Goal: Navigation & Orientation: Find specific page/section

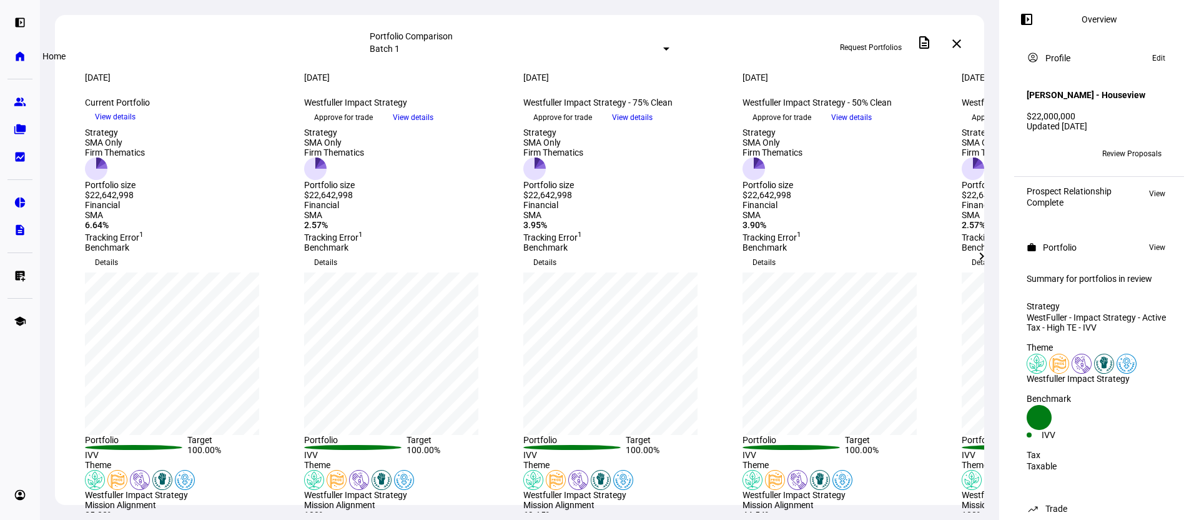
click at [15, 45] on link "home Home" at bounding box center [19, 56] width 25 height 25
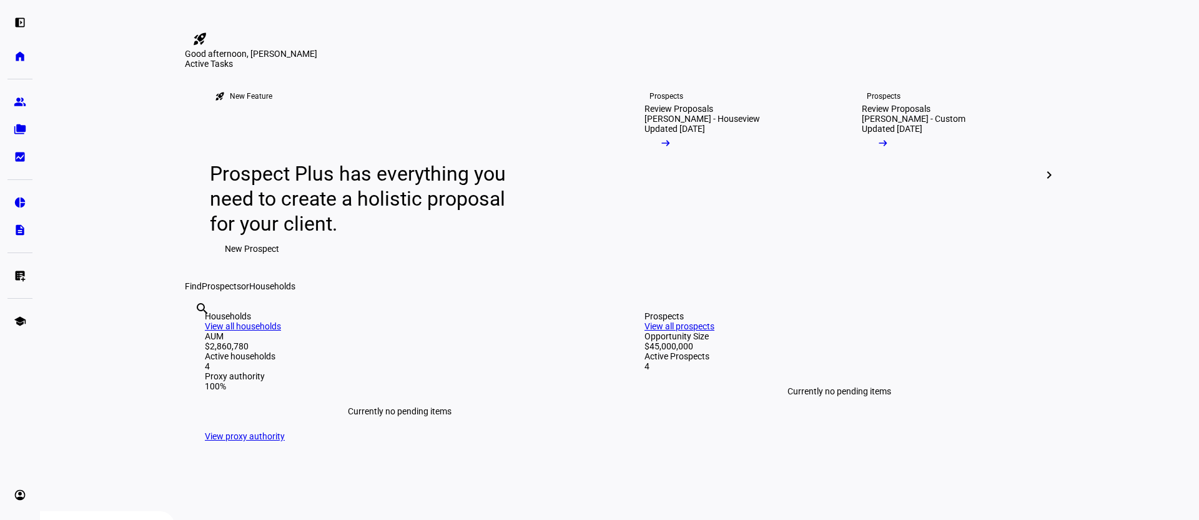
click at [818, 59] on div "Good afternoon, [PERSON_NAME]" at bounding box center [619, 54] width 869 height 10
click at [1034, 190] on span at bounding box center [1049, 175] width 30 height 30
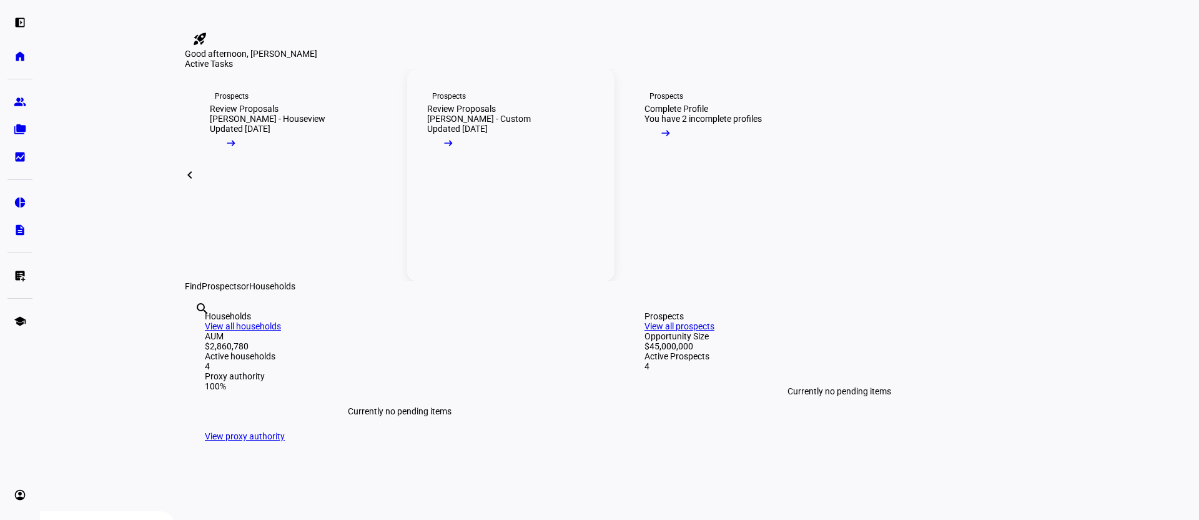
click at [455, 149] on mat-icon "arrow_right_alt" at bounding box center [448, 143] width 12 height 12
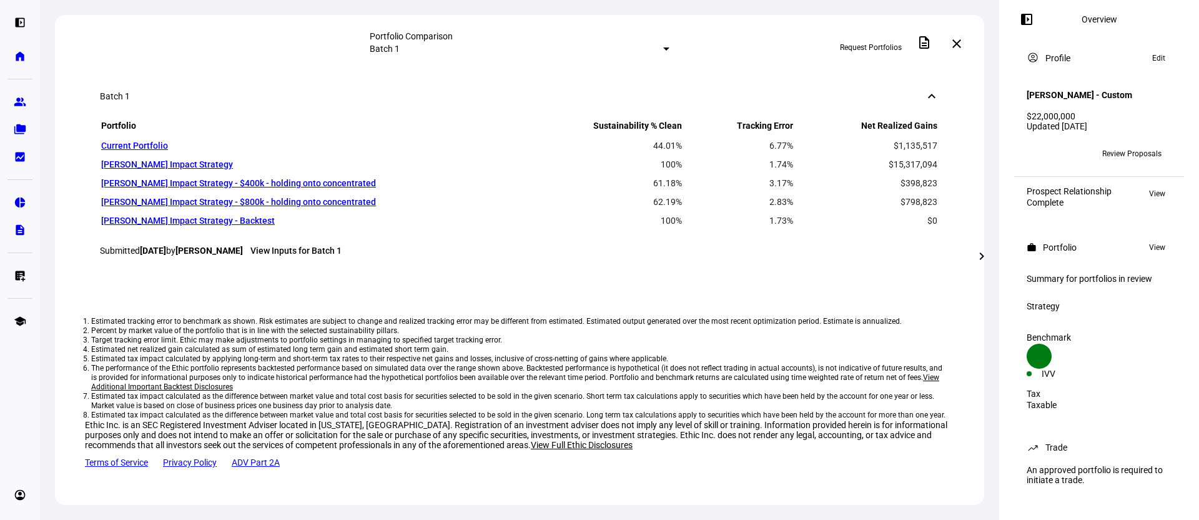
scroll to position [882, 0]
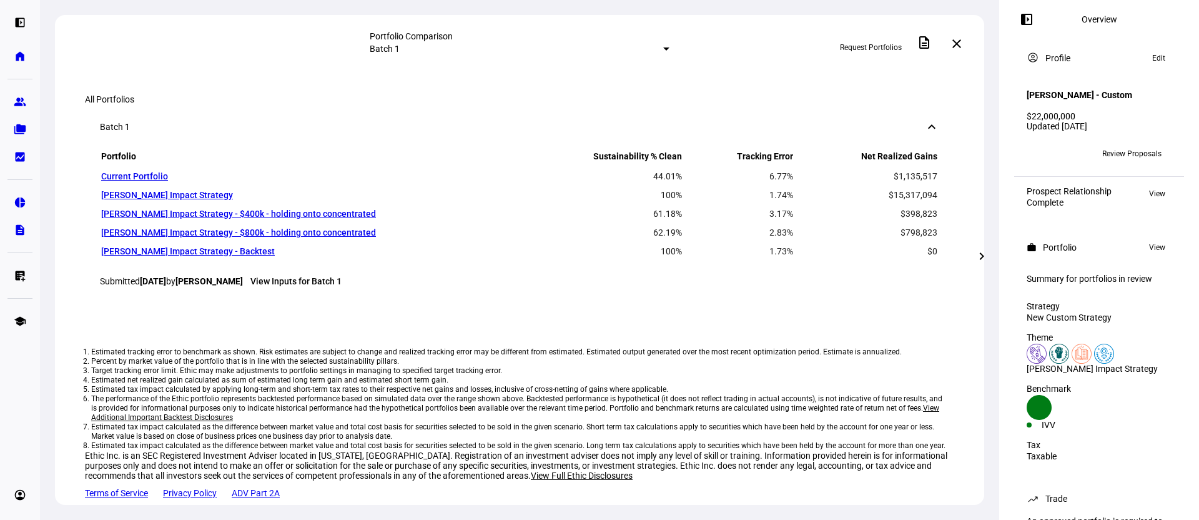
click at [663, 47] on div at bounding box center [666, 48] width 6 height 3
click at [532, 119] on mat-option "Custom compare across batches" at bounding box center [520, 104] width 48 height 30
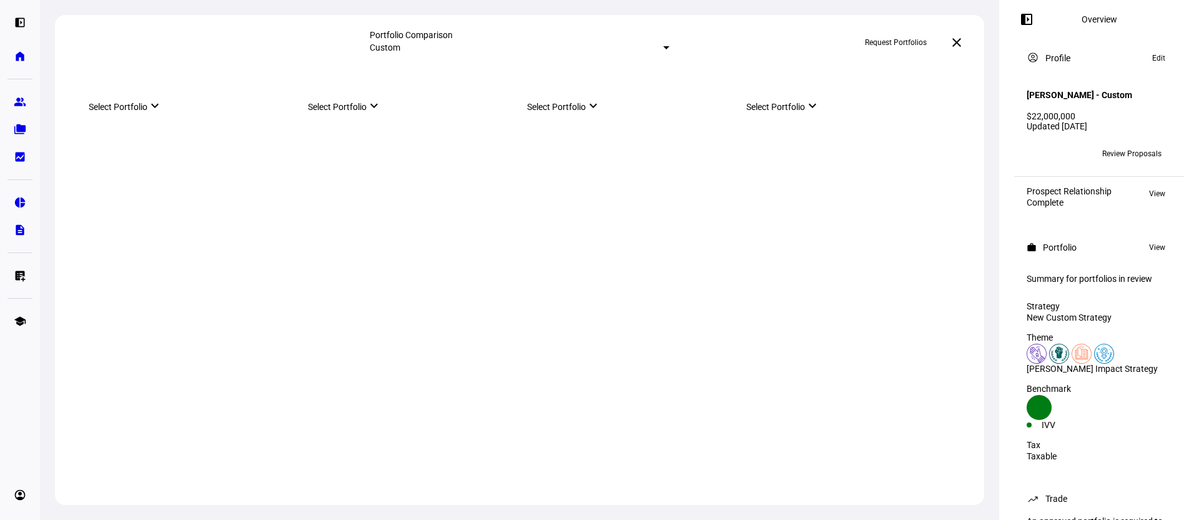
scroll to position [0, 0]
click at [400, 44] on mat-select-trigger "Custom" at bounding box center [385, 47] width 31 height 10
click at [9, 57] on div at bounding box center [599, 260] width 1199 height 520
click at [18, 57] on eth-mat-symbol "home" at bounding box center [20, 56] width 12 height 12
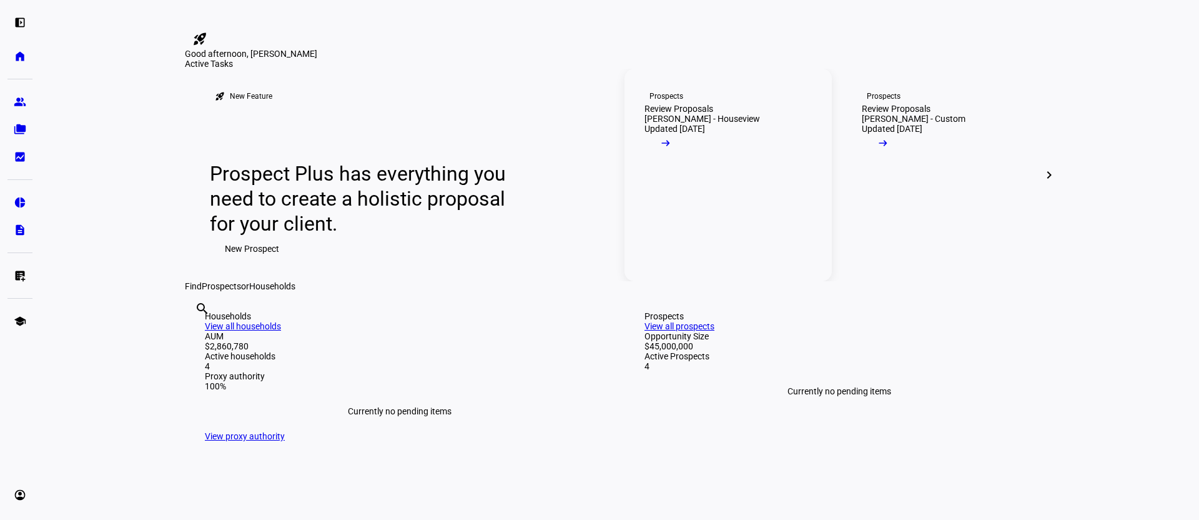
click at [672, 149] on mat-icon "arrow_right_alt" at bounding box center [666, 143] width 12 height 12
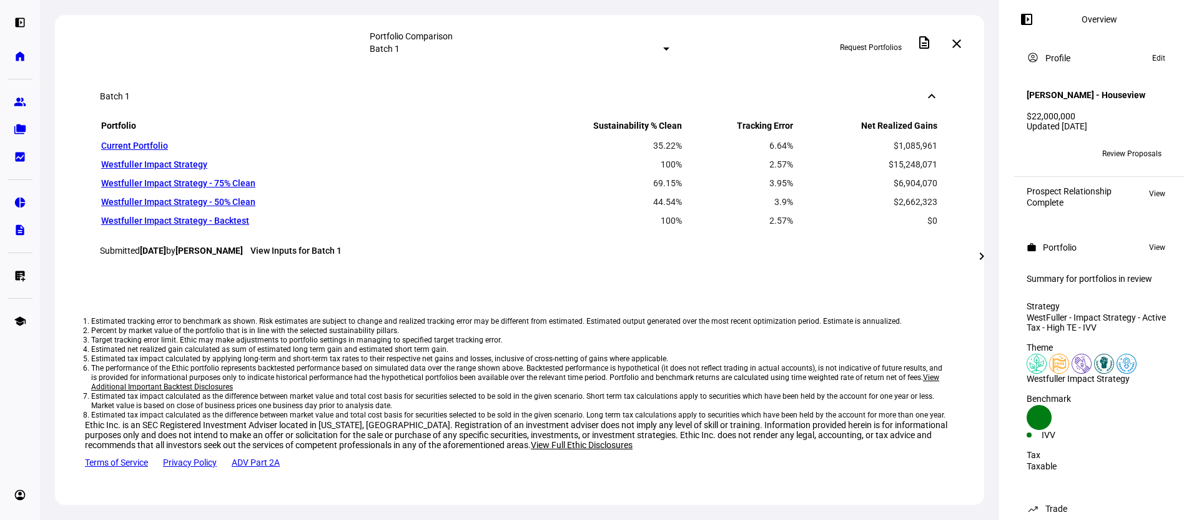
scroll to position [935, 0]
